Goal: Find specific page/section: Find specific page/section

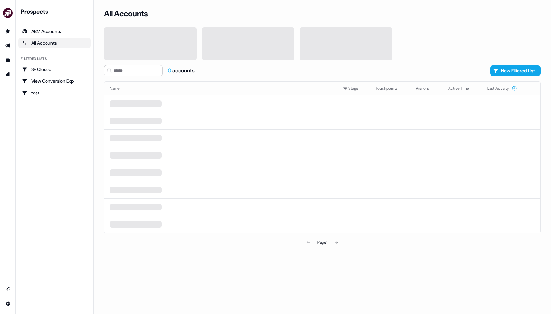
click at [50, 46] on link "All Accounts" at bounding box center [54, 43] width 73 height 10
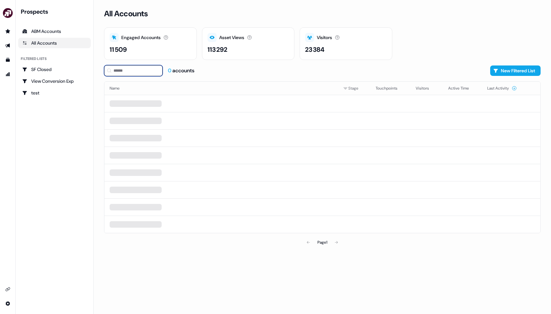
click at [143, 70] on input at bounding box center [133, 70] width 59 height 11
type input "*"
click at [197, 78] on div "0 accounts New Filtered List Name Stage Touchpoints Visitors Active Time Last A…" at bounding box center [322, 157] width 437 height 184
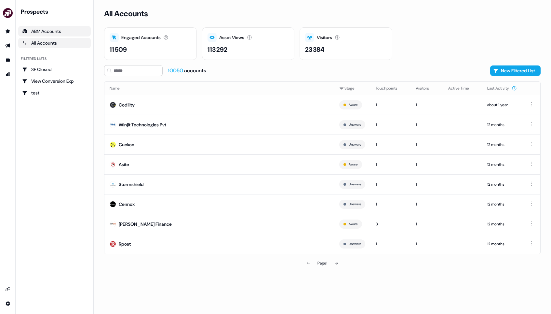
click at [72, 34] on div "ABM Accounts" at bounding box center [54, 31] width 65 height 7
click at [69, 42] on div "All Accounts" at bounding box center [54, 43] width 65 height 7
click at [72, 33] on div "ABM Accounts" at bounding box center [54, 31] width 65 height 7
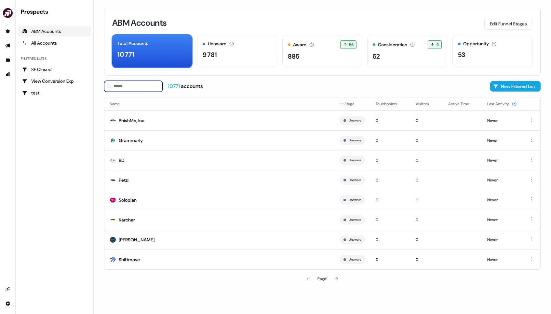
click at [122, 88] on input at bounding box center [133, 86] width 59 height 11
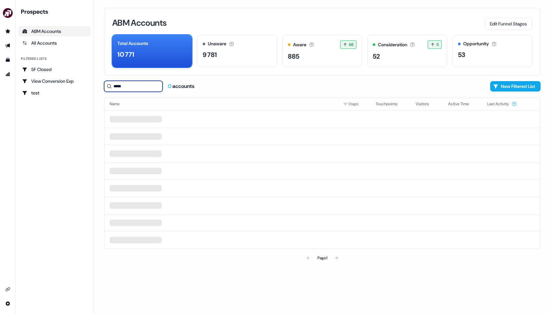
type input "*****"
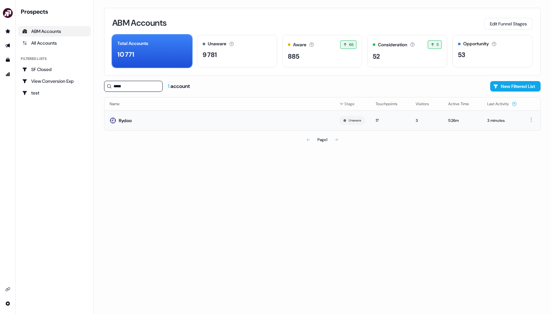
click at [193, 121] on td "Rydoo" at bounding box center [219, 120] width 230 height 20
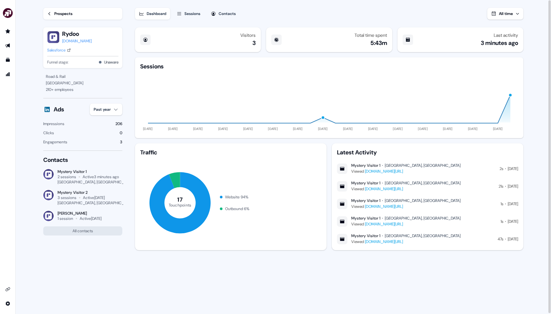
click at [71, 15] on div "Prospects" at bounding box center [63, 13] width 18 height 7
